Goal: Task Accomplishment & Management: Use online tool/utility

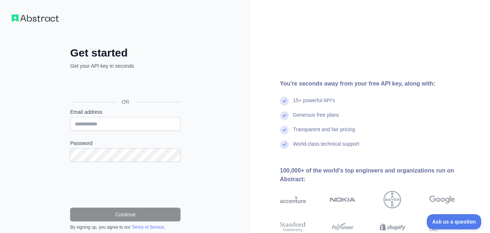
click at [143, 83] on div "Sign in with Google. Opens in new tab" at bounding box center [124, 86] width 109 height 16
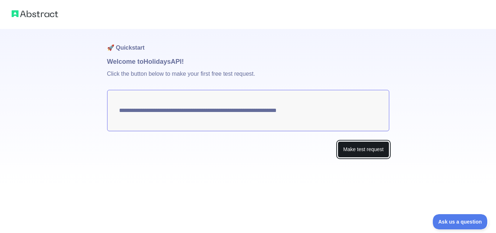
click at [372, 152] on button "Make test request" at bounding box center [363, 150] width 51 height 16
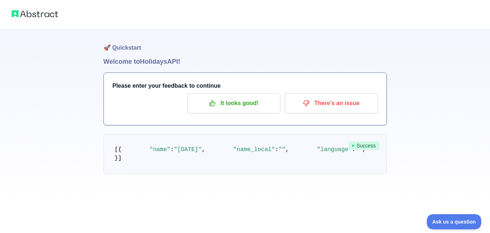
click at [159, 82] on h3 "Please enter your feedback to continue" at bounding box center [245, 86] width 265 height 9
click at [162, 90] on h3 "Please enter your feedback to continue" at bounding box center [245, 86] width 265 height 9
click at [245, 104] on p "It looks good!" at bounding box center [234, 103] width 82 height 12
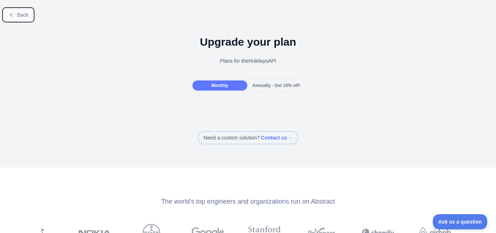
click at [15, 15] on button "Back" at bounding box center [18, 15] width 29 height 12
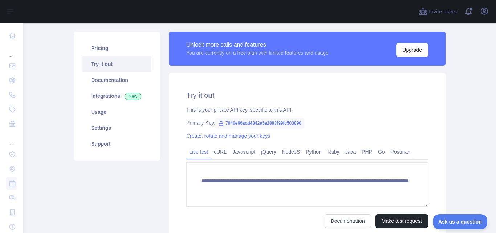
scroll to position [46, 0]
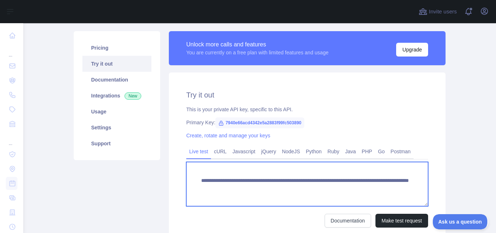
drag, startPoint x: 210, startPoint y: 195, endPoint x: 195, endPoint y: 180, distance: 21.1
click at [195, 180] on textarea "**********" at bounding box center [307, 184] width 242 height 44
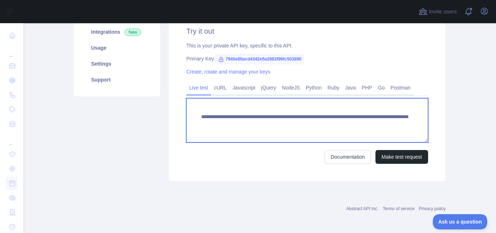
scroll to position [110, 0]
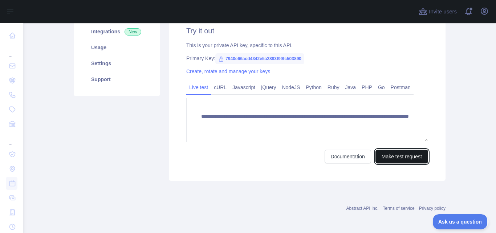
click at [396, 153] on button "Make test request" at bounding box center [401, 157] width 53 height 14
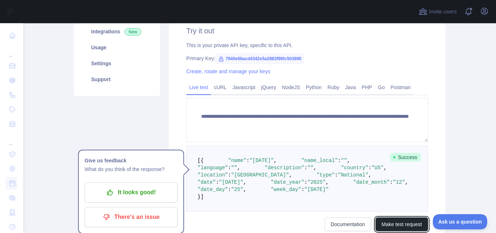
scroll to position [201, 0]
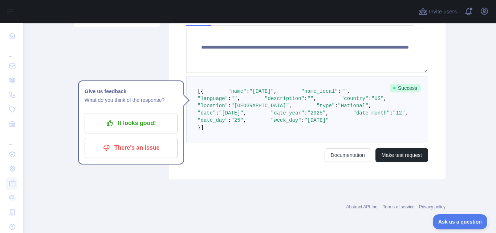
click at [228, 109] on span ""location"" at bounding box center [212, 106] width 30 height 6
